Goal: Task Accomplishment & Management: Manage account settings

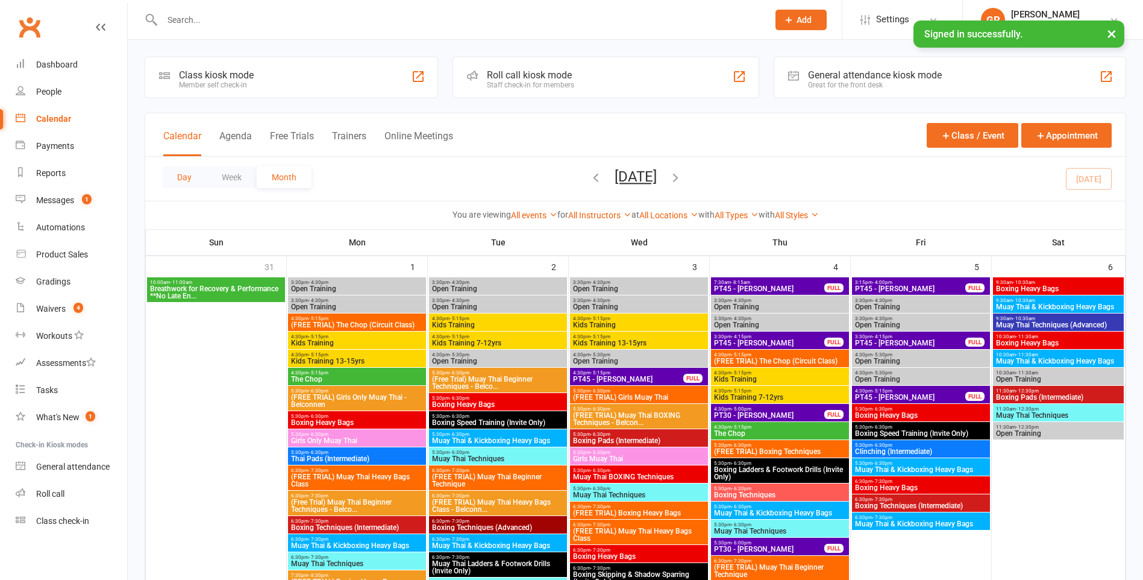
click at [197, 181] on button "Day" at bounding box center [184, 177] width 45 height 22
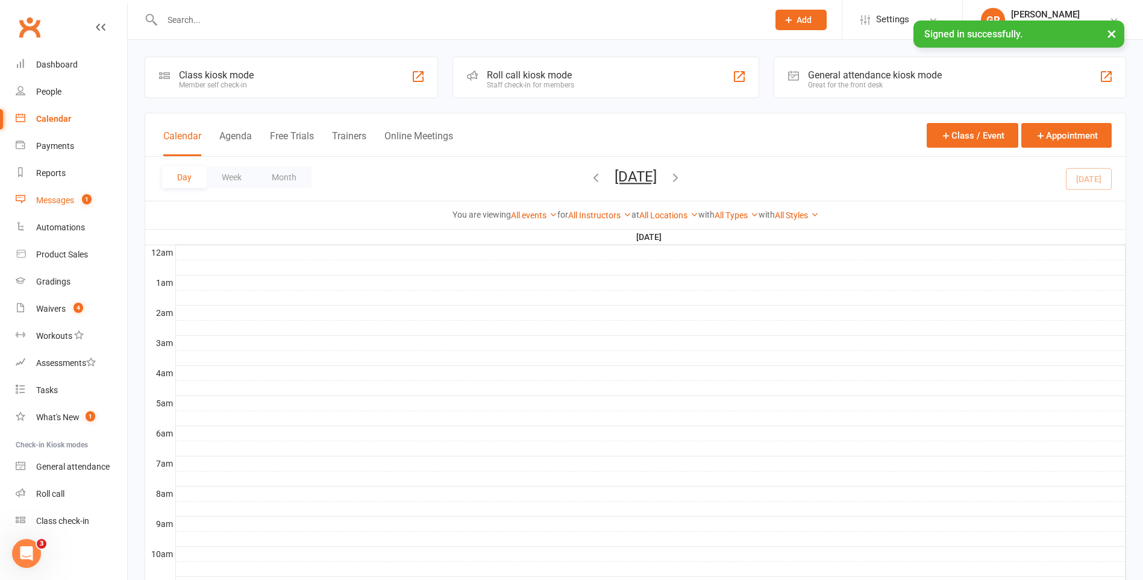
click at [81, 199] on count-badge "1" at bounding box center [84, 200] width 16 height 10
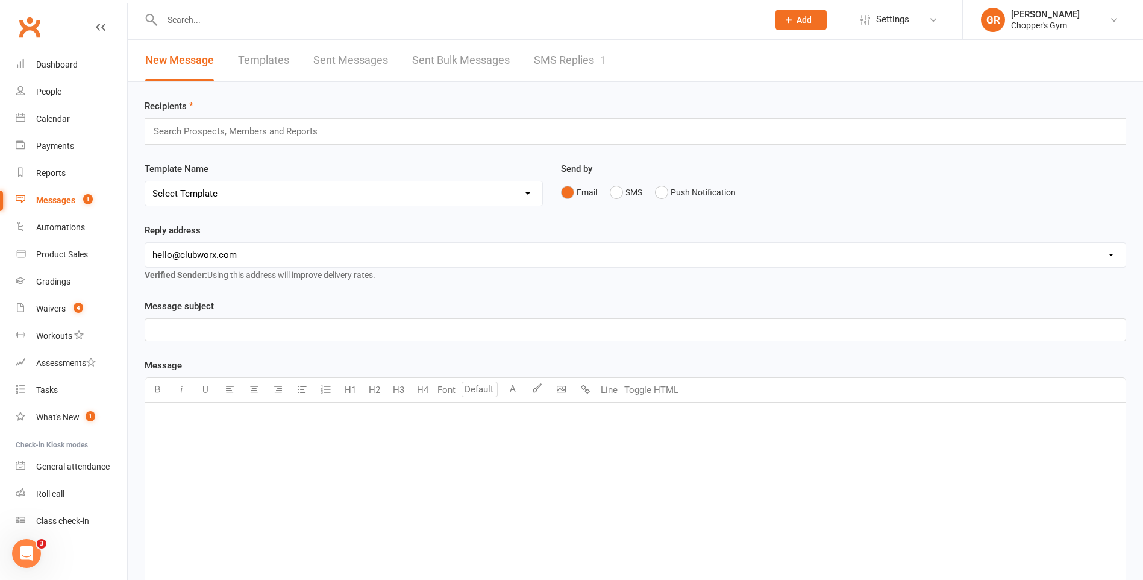
click at [552, 51] on link "SMS Replies 1" at bounding box center [570, 61] width 72 height 42
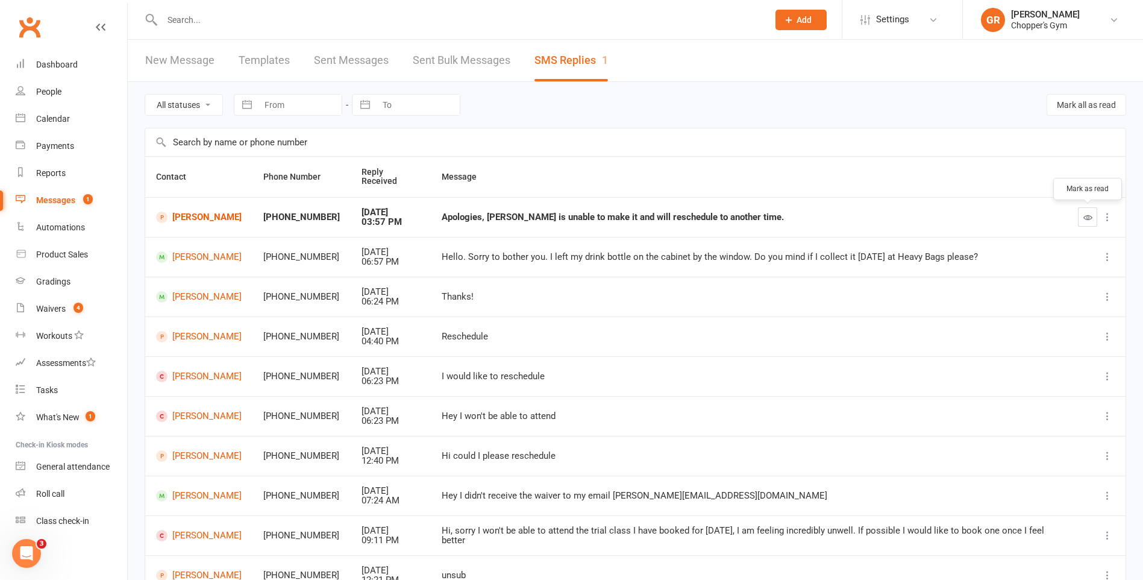
click at [1090, 223] on button "button" at bounding box center [1087, 216] width 19 height 19
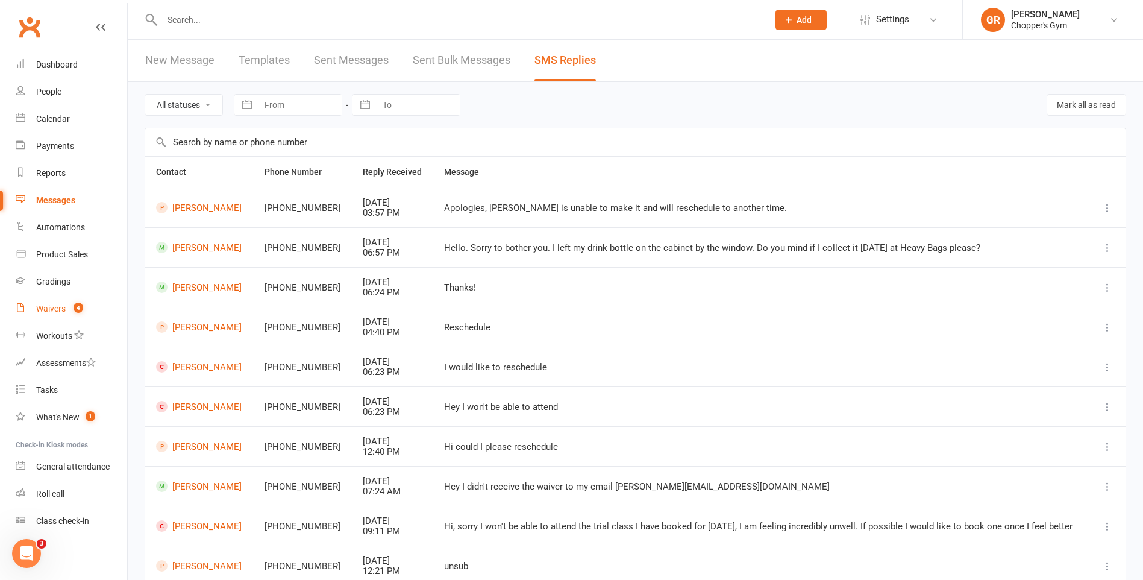
click at [89, 305] on link "Waivers 4" at bounding box center [72, 308] width 112 height 27
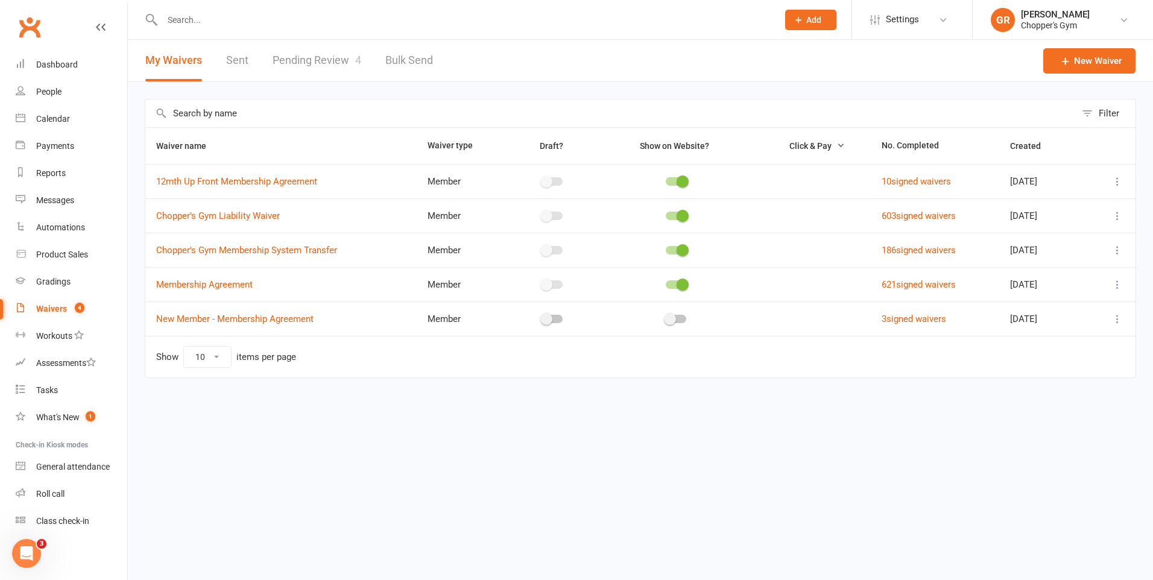
click at [322, 74] on link "Pending Review 4" at bounding box center [316, 61] width 89 height 42
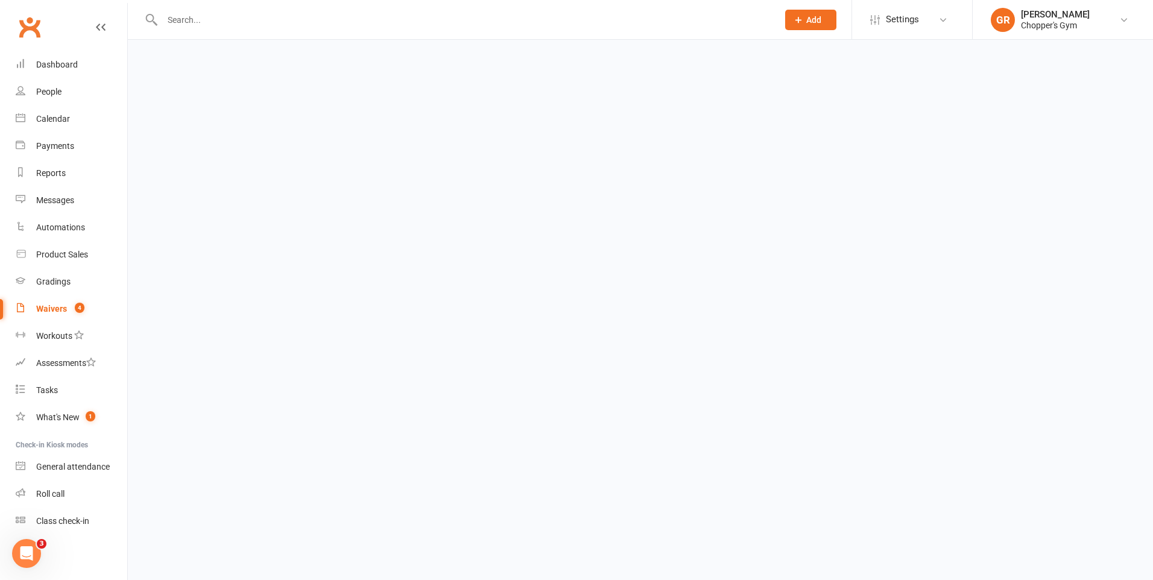
select select "50"
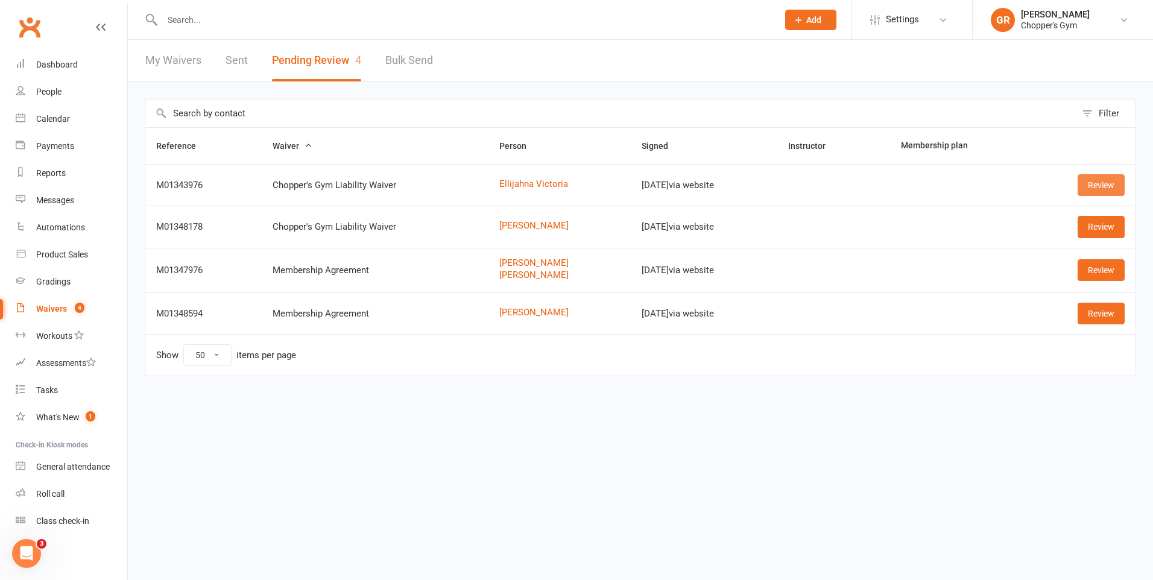
click at [1116, 190] on link "Review" at bounding box center [1100, 185] width 47 height 22
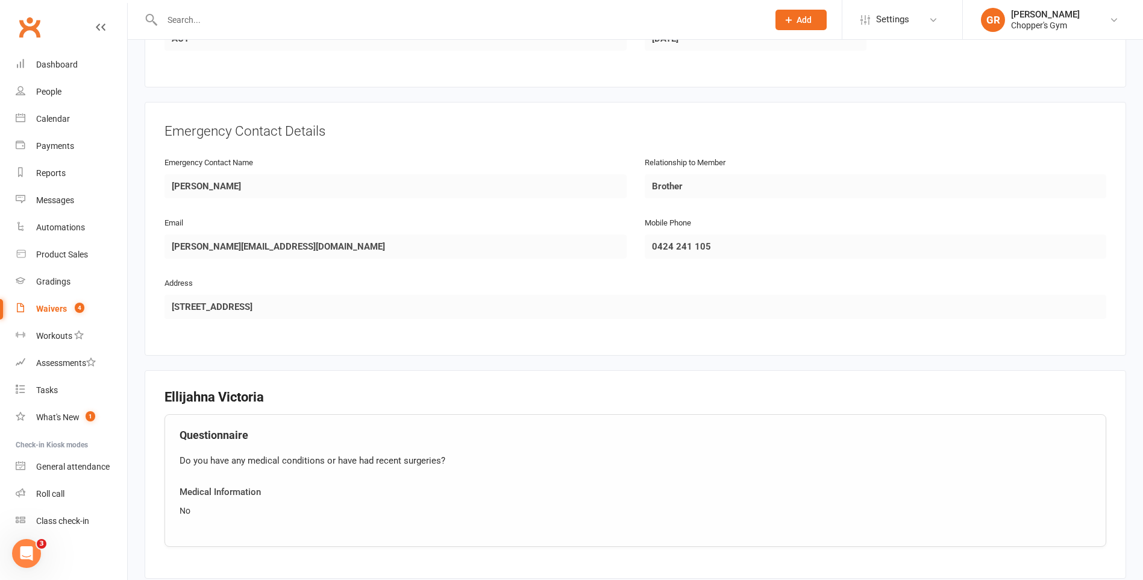
scroll to position [719, 0]
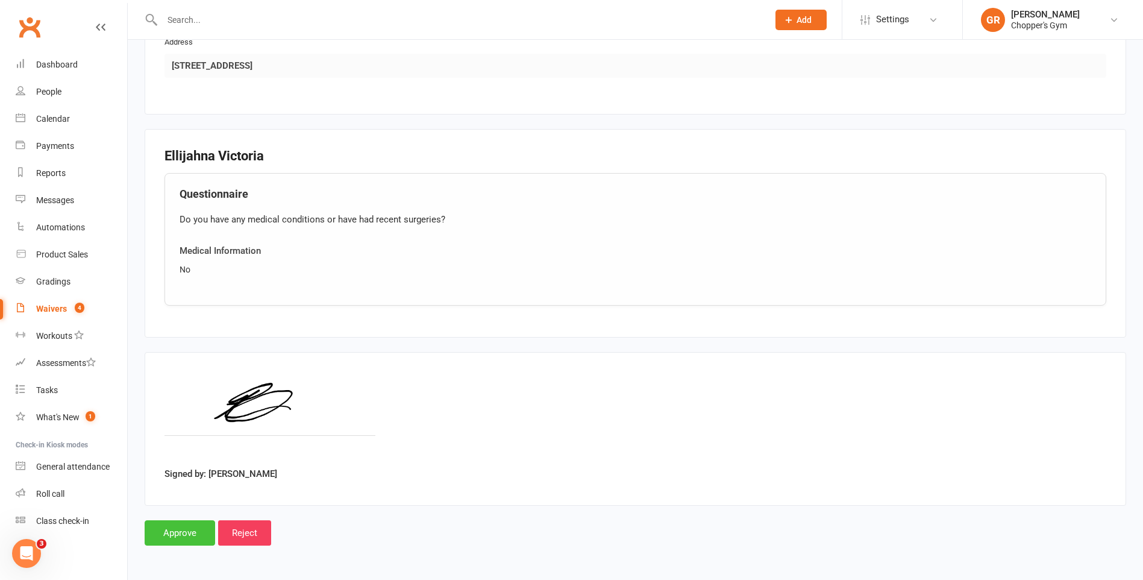
click at [178, 527] on input "Approve" at bounding box center [180, 532] width 71 height 25
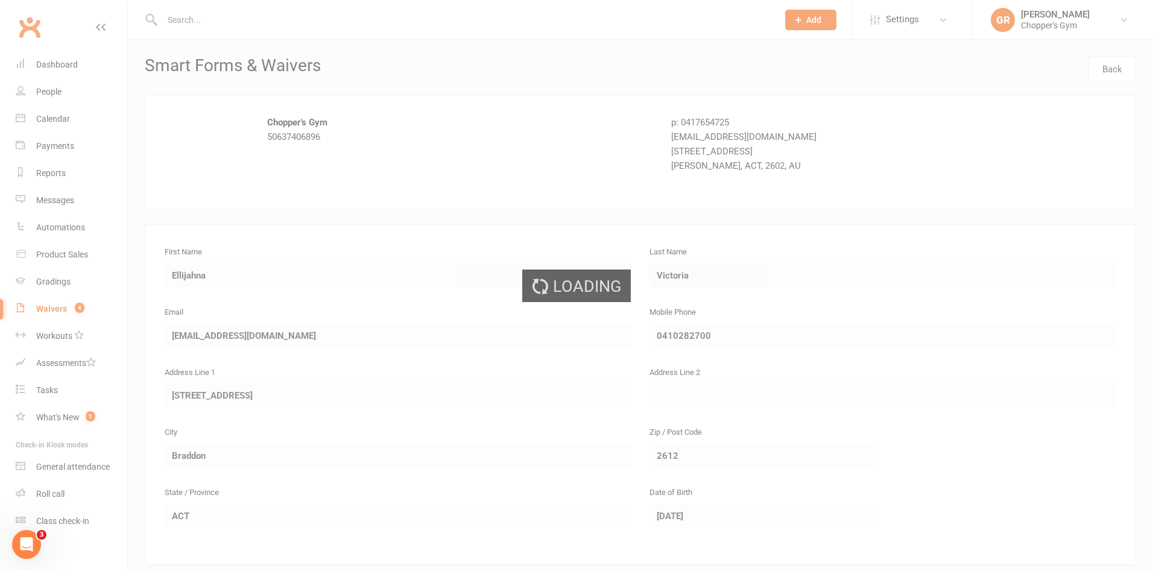
select select "50"
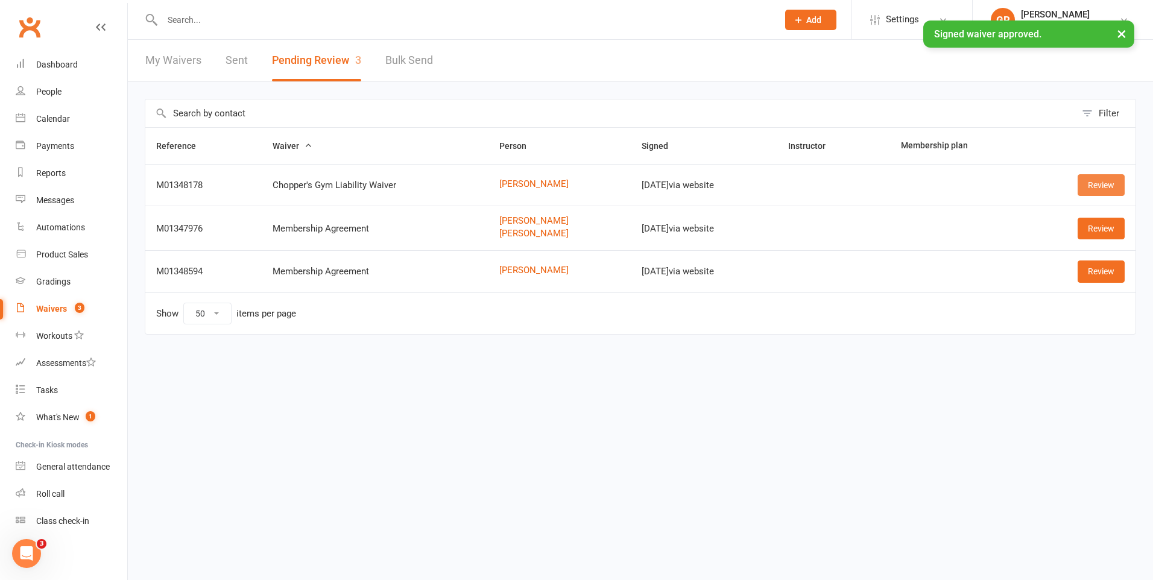
click at [1095, 186] on link "Review" at bounding box center [1100, 185] width 47 height 22
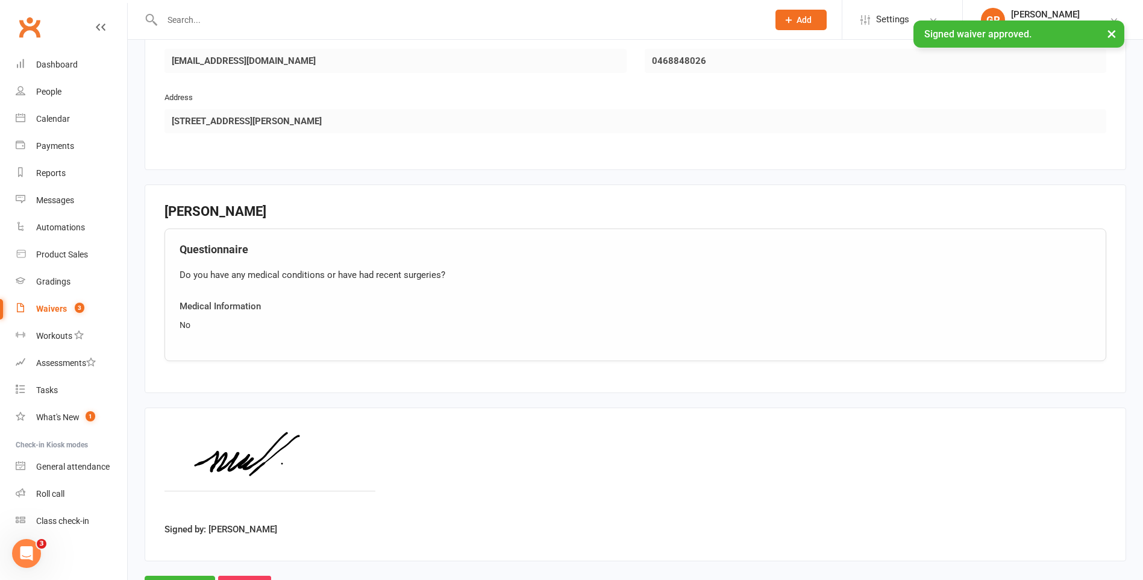
scroll to position [719, 0]
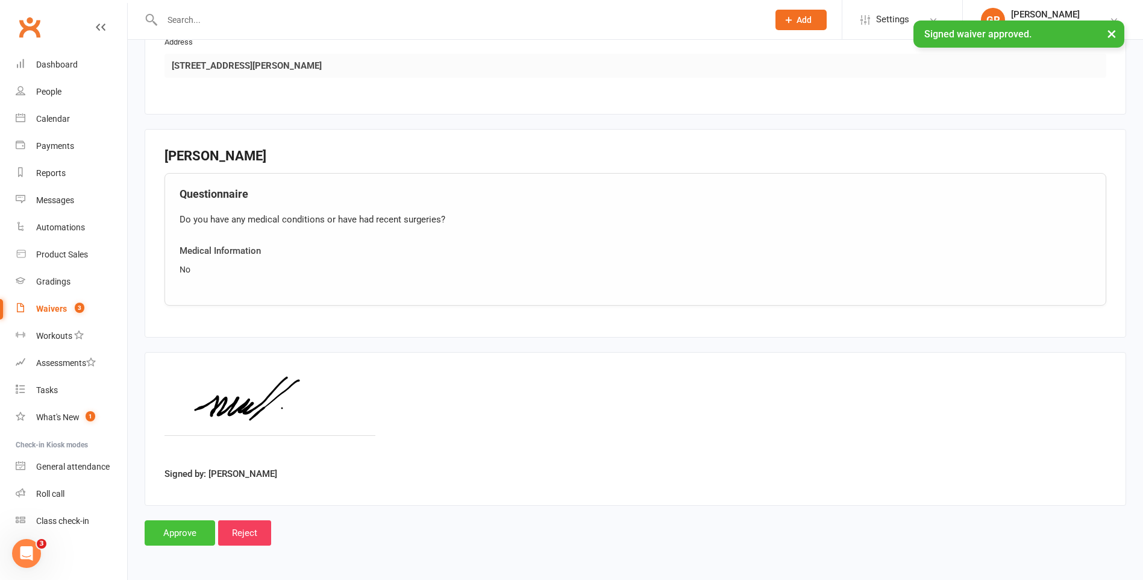
click at [187, 524] on input "Approve" at bounding box center [180, 532] width 71 height 25
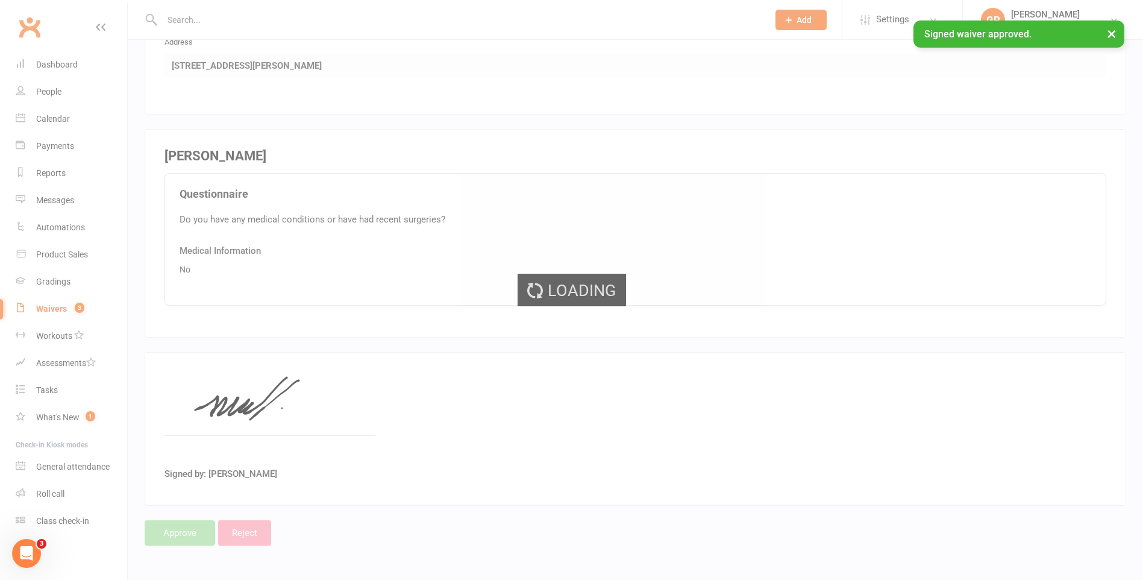
select select "50"
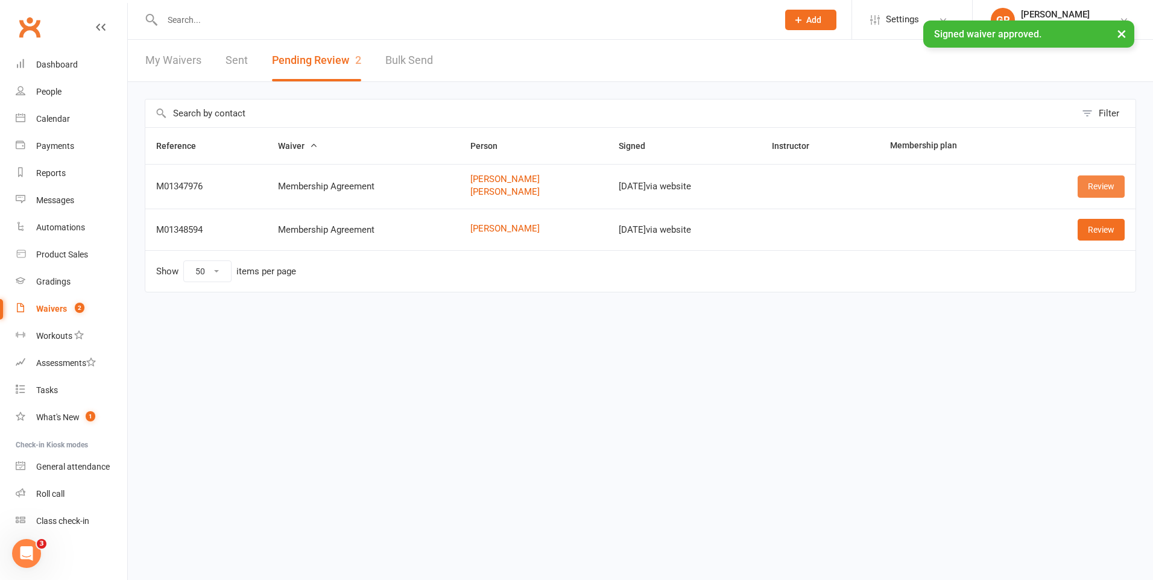
click at [1098, 189] on link "Review" at bounding box center [1100, 186] width 47 height 22
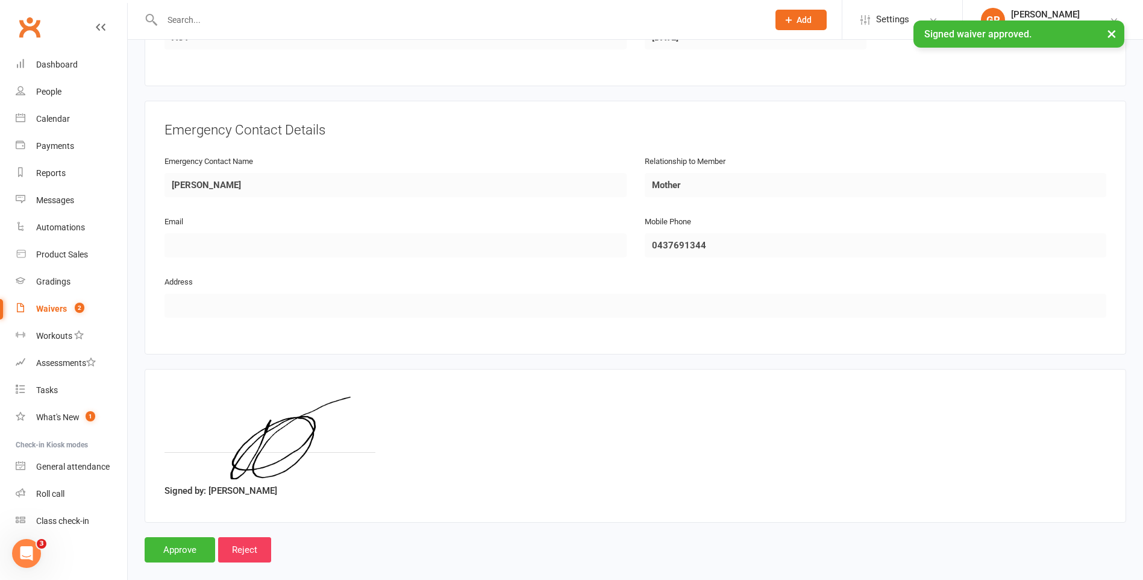
scroll to position [954, 0]
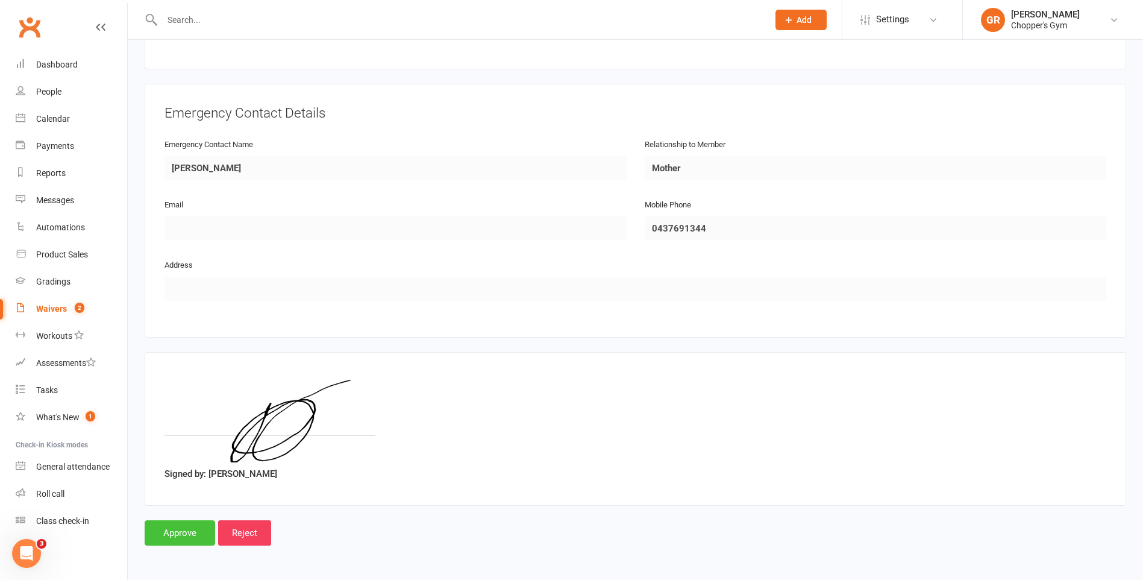
click at [174, 544] on input "Approve" at bounding box center [180, 532] width 71 height 25
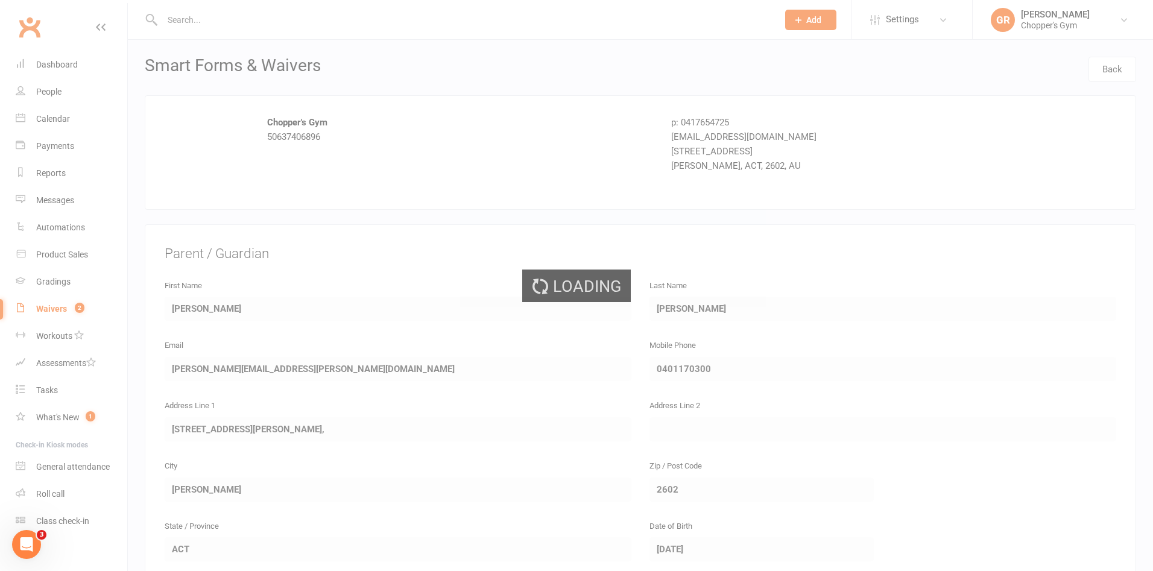
select select "50"
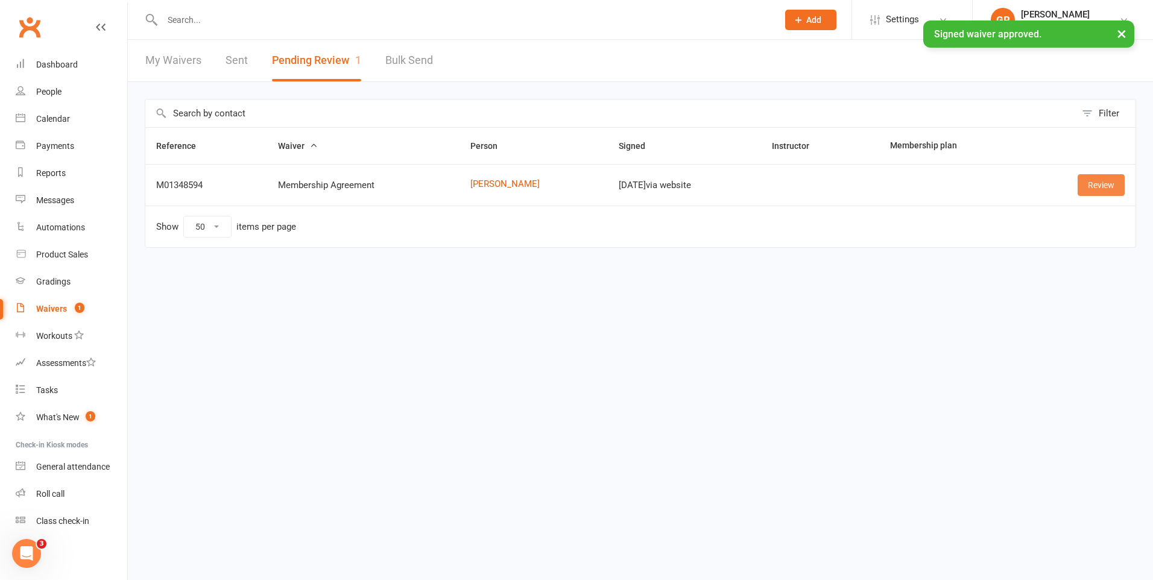
click at [1110, 185] on link "Review" at bounding box center [1100, 185] width 47 height 22
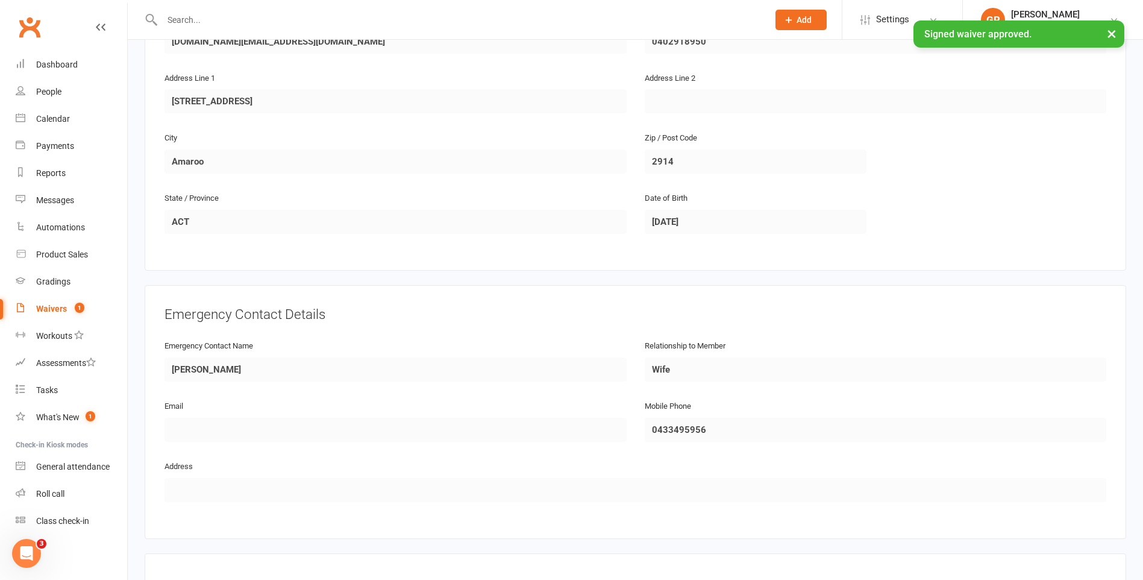
scroll to position [495, 0]
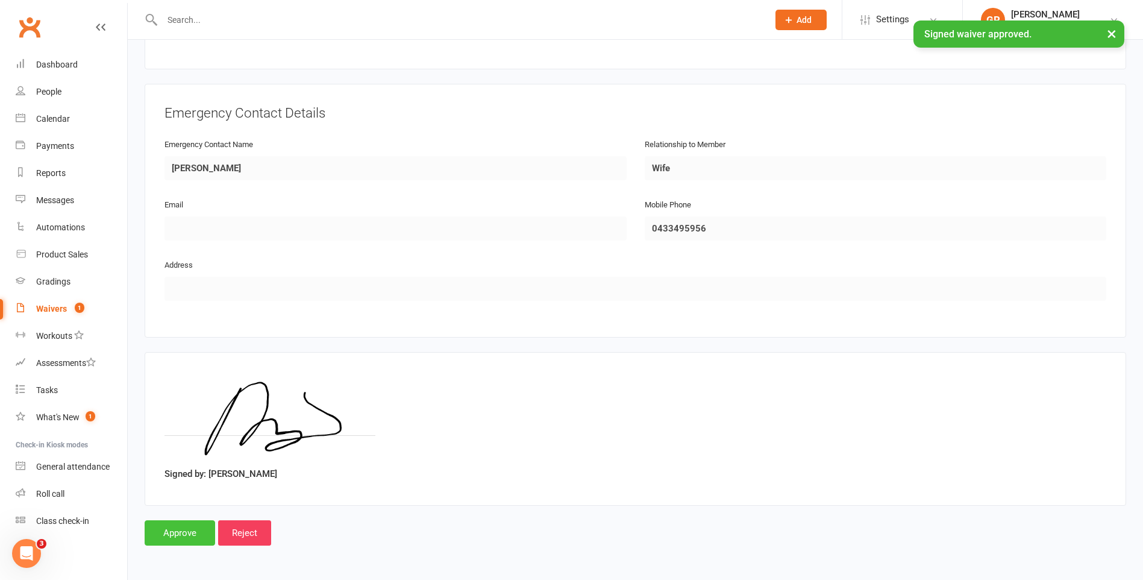
click at [189, 533] on input "Approve" at bounding box center [180, 532] width 71 height 25
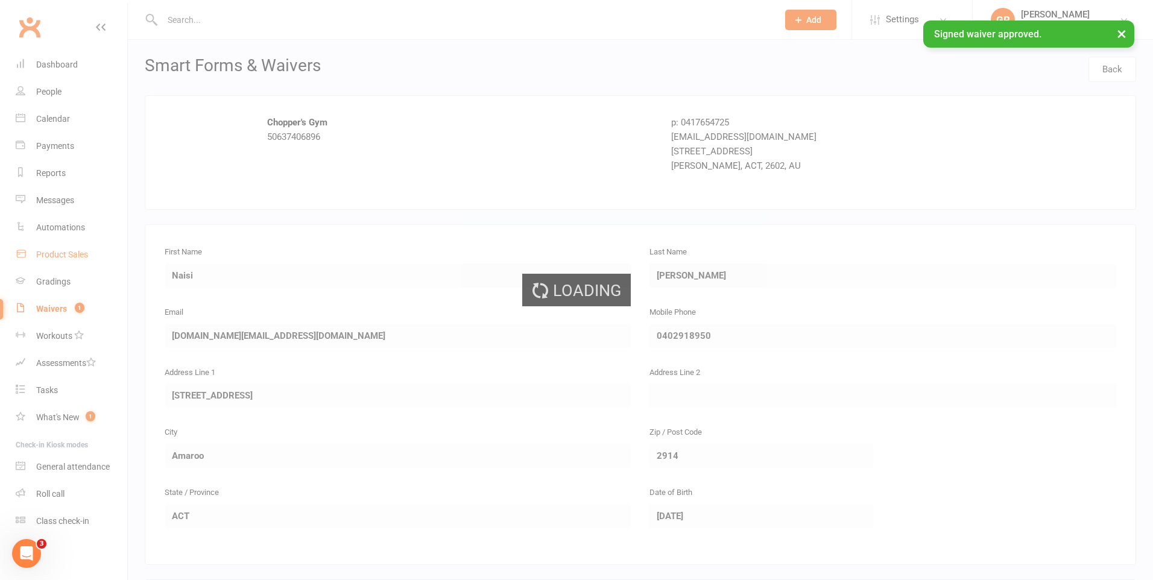
select select "50"
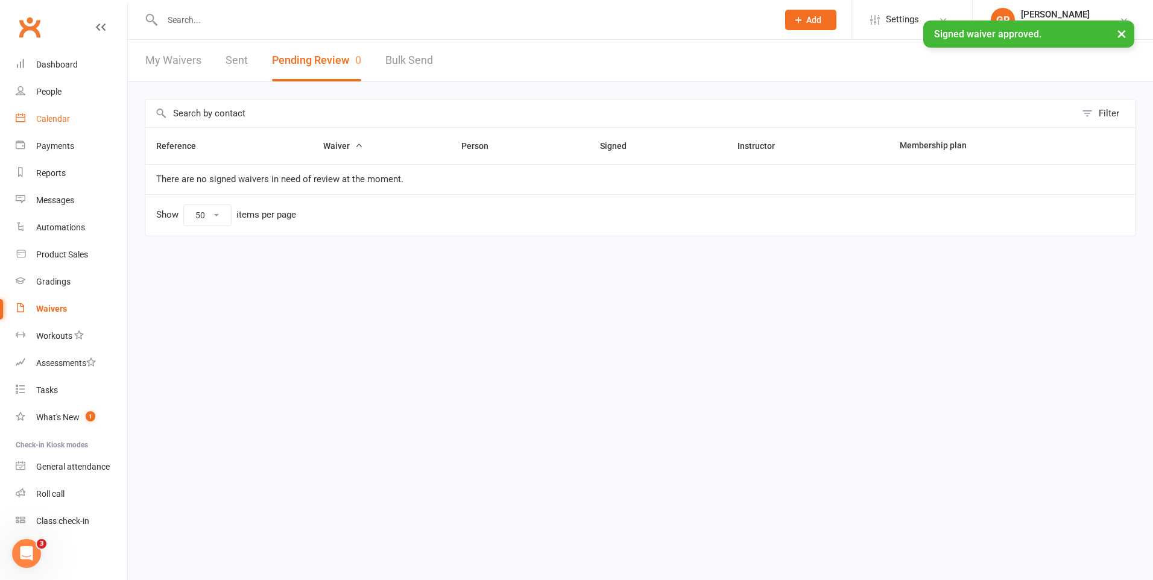
click at [58, 112] on link "Calendar" at bounding box center [72, 118] width 112 height 27
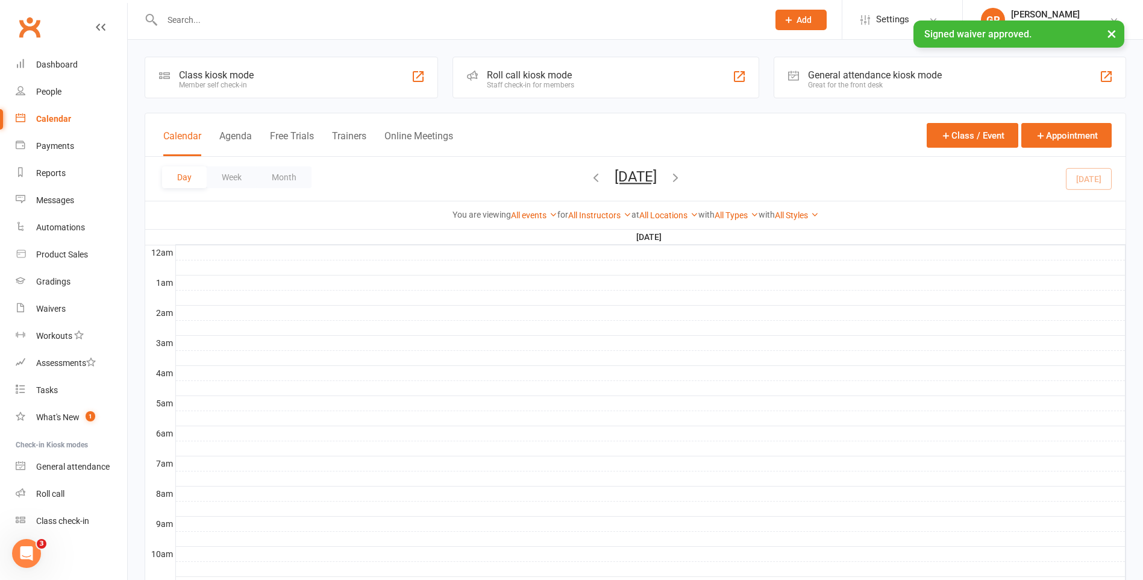
scroll to position [362, 0]
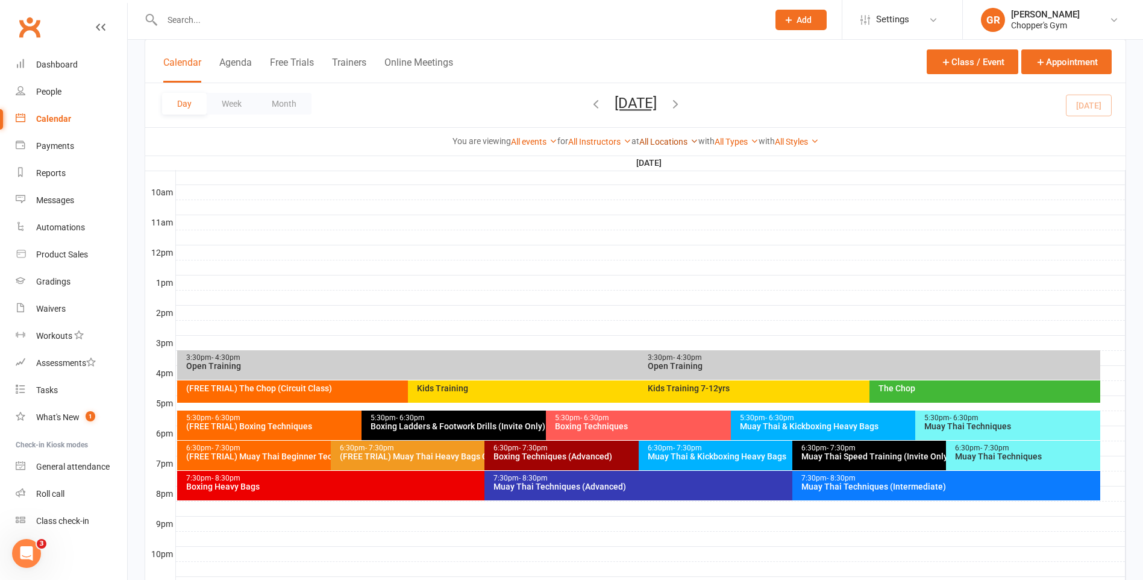
click at [675, 142] on link "All Locations" at bounding box center [669, 142] width 59 height 10
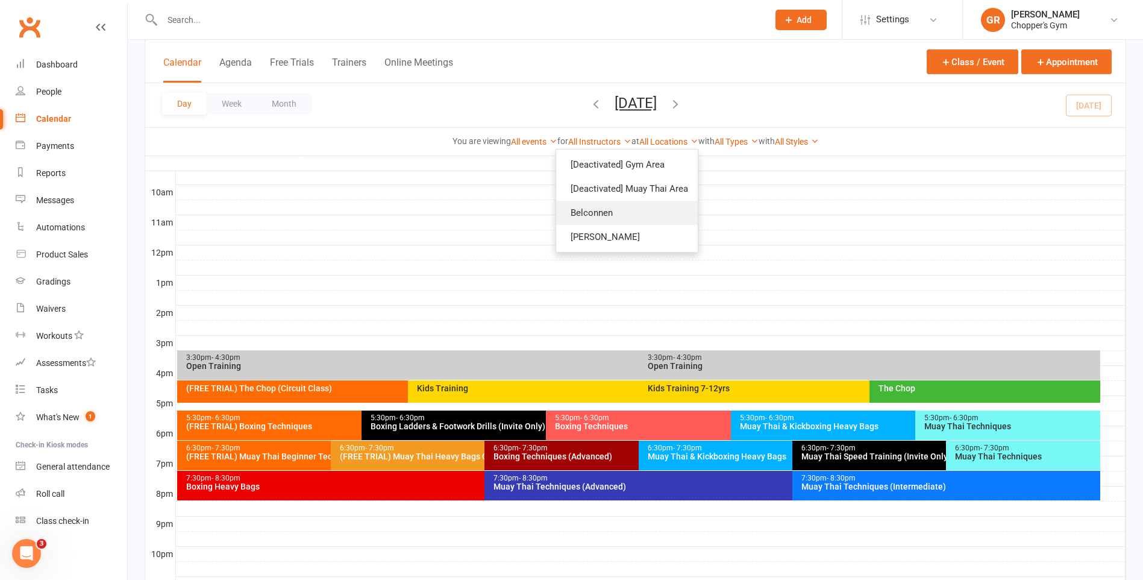
click at [651, 210] on link "Belconnen" at bounding box center [627, 213] width 142 height 24
